Goal: Information Seeking & Learning: Learn about a topic

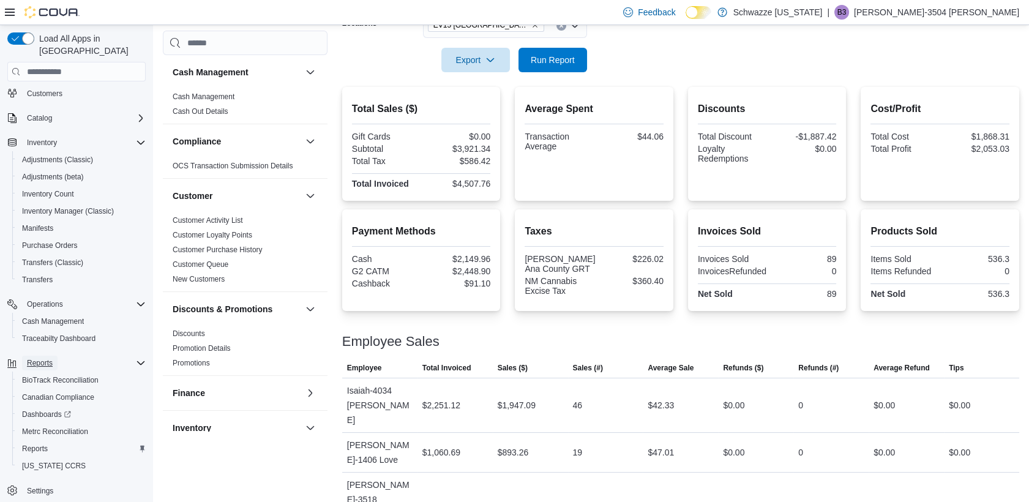
click at [29, 358] on span "Reports" at bounding box center [40, 363] width 26 height 10
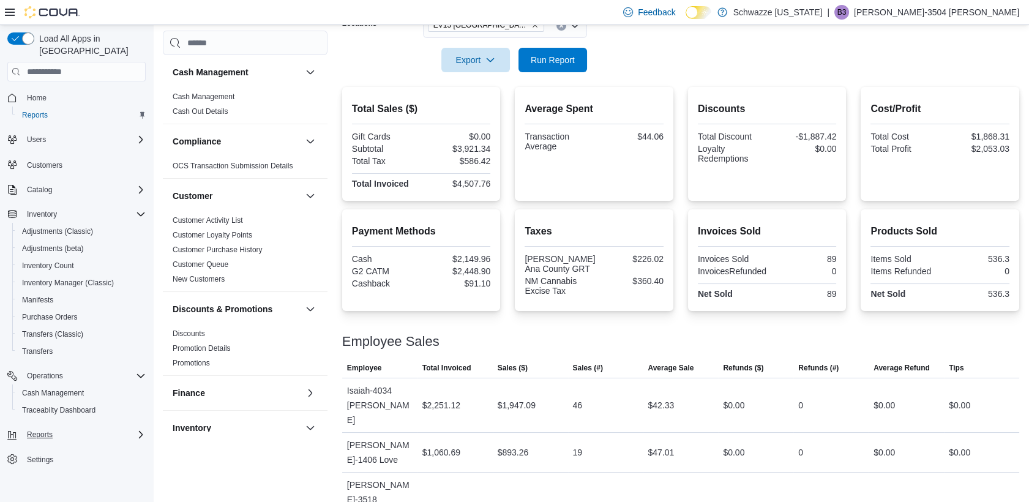
click at [269, 453] on div "Cash Management Cash Management Cash Out Details Compliance OCS Transaction Sub…" at bounding box center [245, 257] width 165 height 452
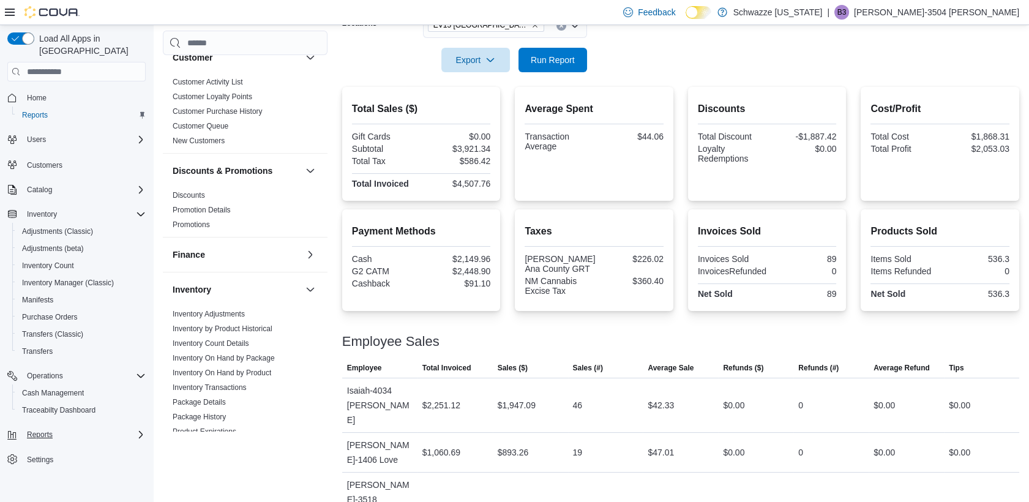
drag, startPoint x: 316, startPoint y: 158, endPoint x: 316, endPoint y: 185, distance: 26.3
click at [316, 185] on div "Discounts & Promotions" at bounding box center [245, 171] width 165 height 34
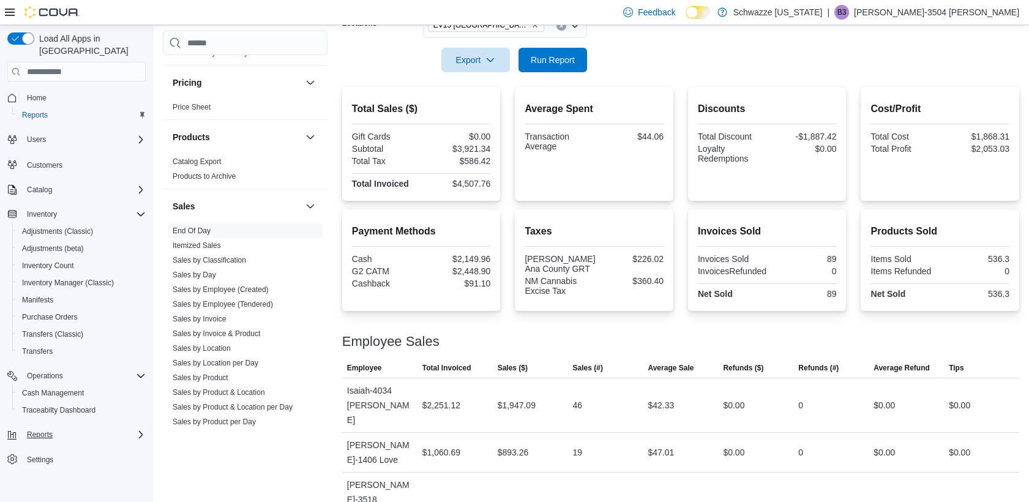
scroll to position [686, 0]
click at [221, 305] on link "Sales by Employee (Tendered)" at bounding box center [223, 303] width 100 height 9
click at [221, 266] on span "Sales by Classification" at bounding box center [245, 258] width 155 height 15
